Goal: Find specific page/section

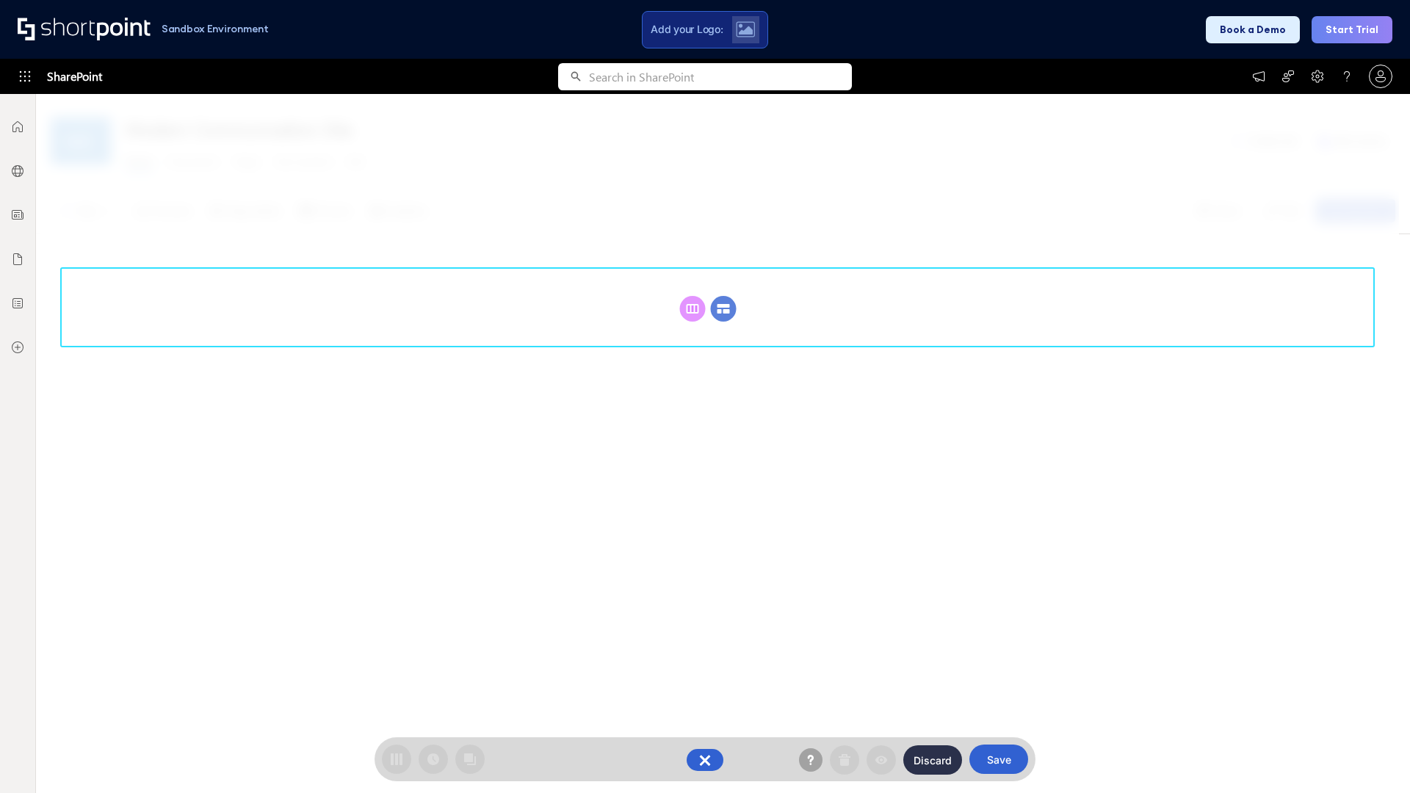
click at [723, 296] on circle at bounding box center [724, 309] width 26 height 26
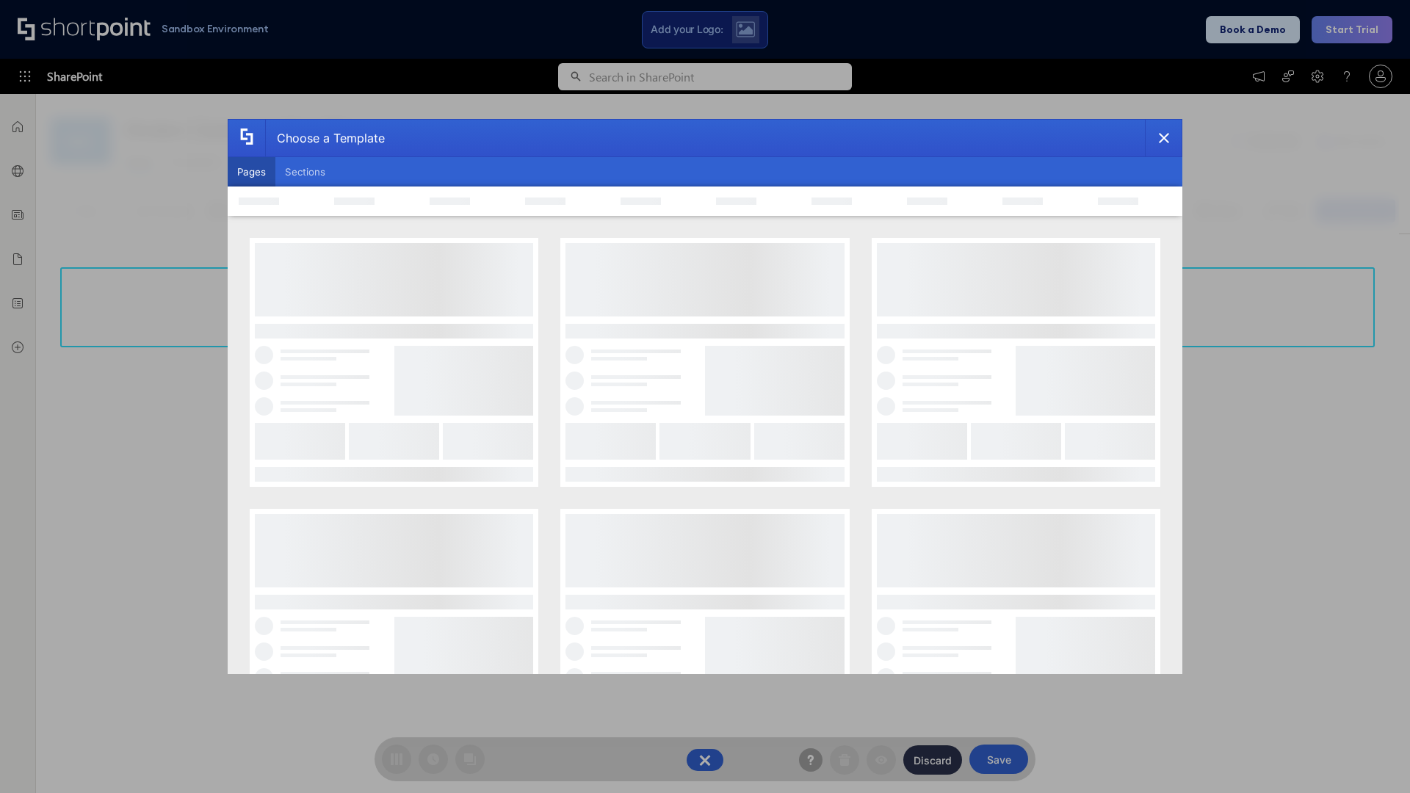
scroll to position [201, 0]
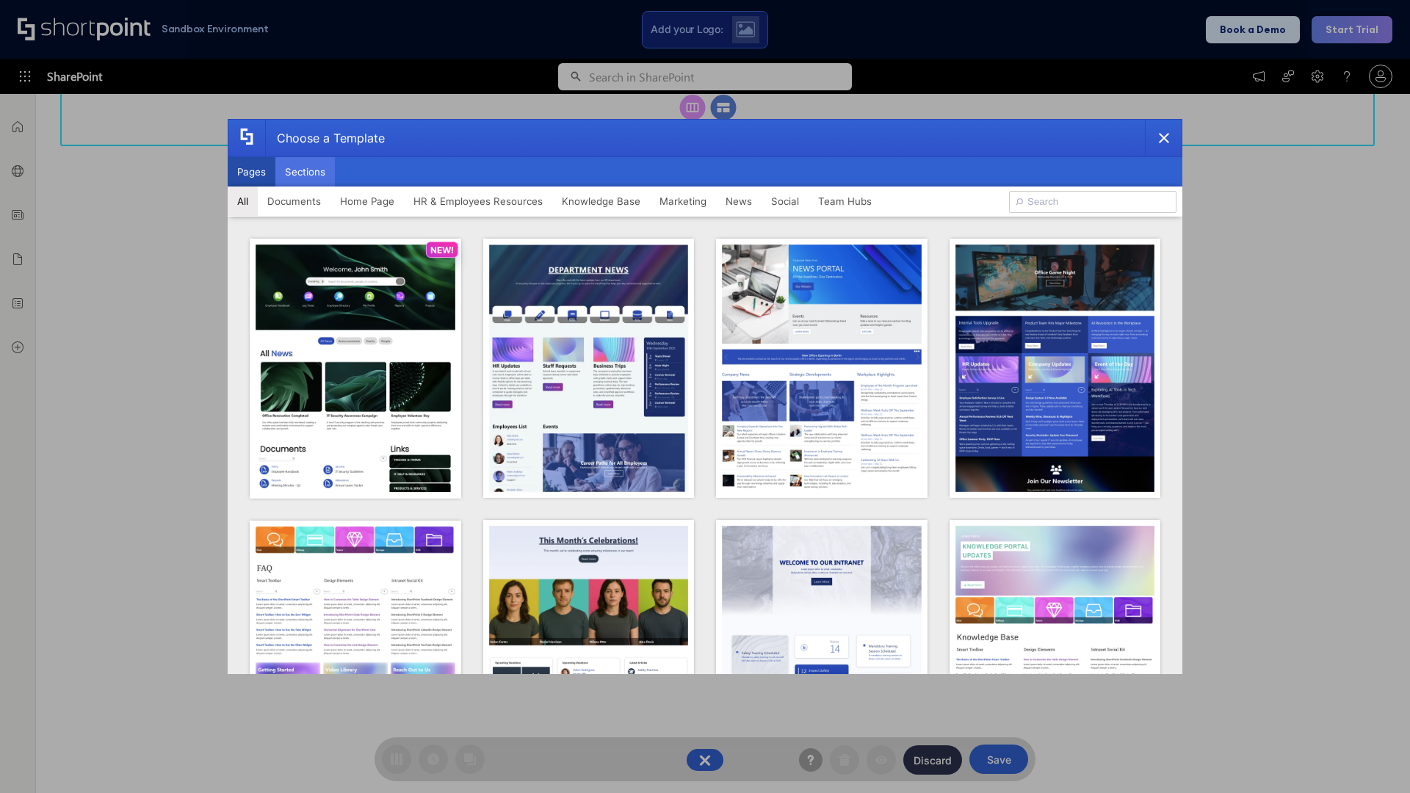
click at [305, 172] on button "Sections" at bounding box center [304, 171] width 59 height 29
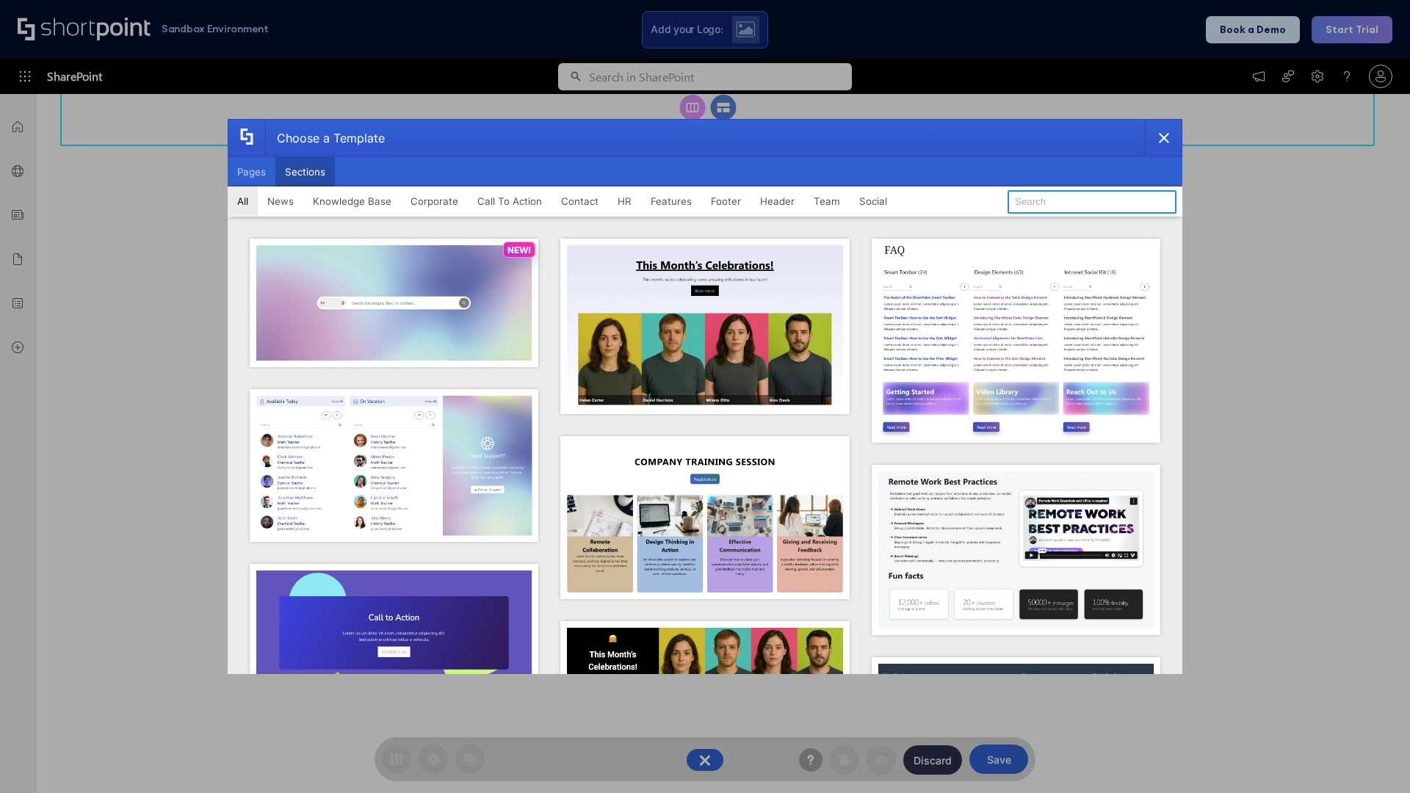
type input "Features Kit 5"
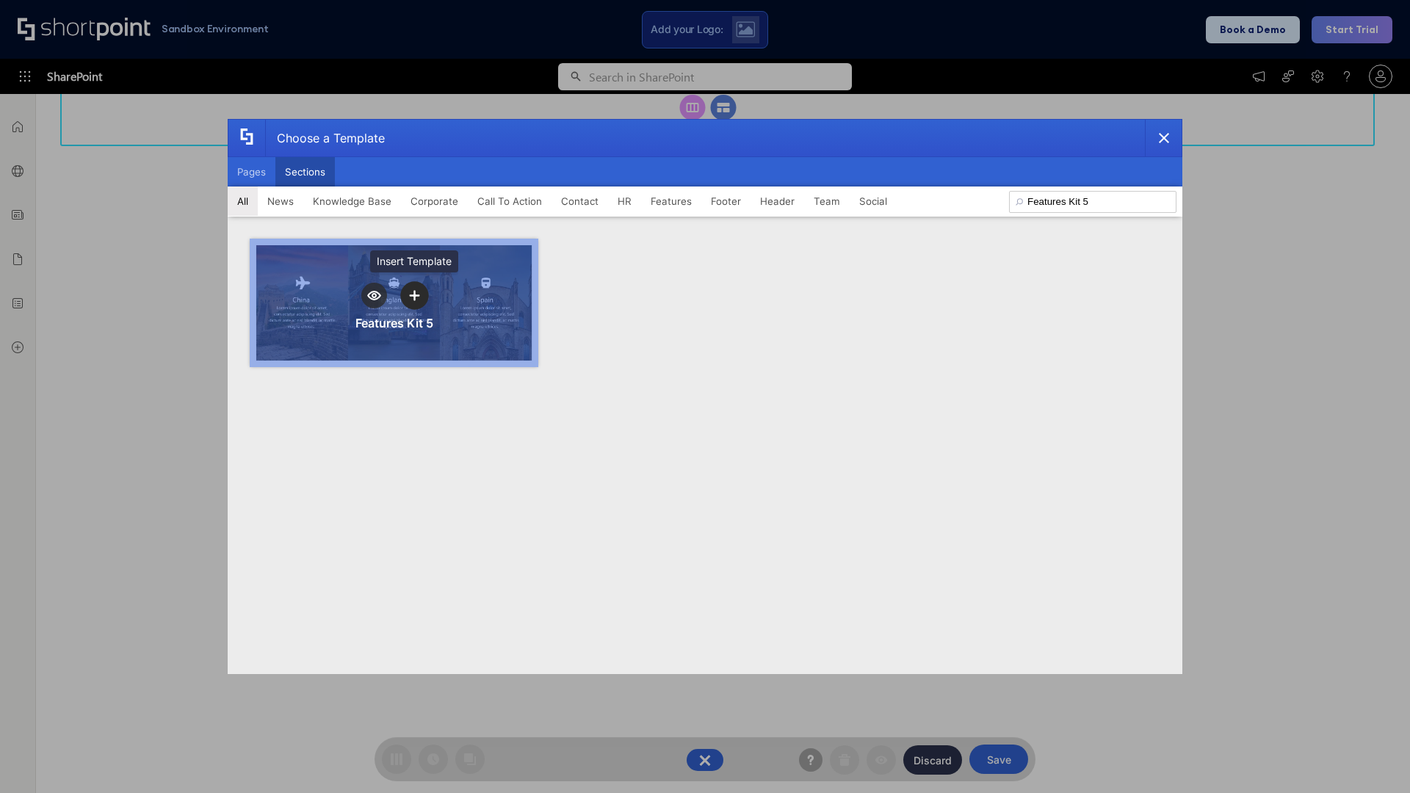
click at [414, 295] on icon "template selector" at bounding box center [414, 295] width 10 height 10
